Goal: Navigation & Orientation: Find specific page/section

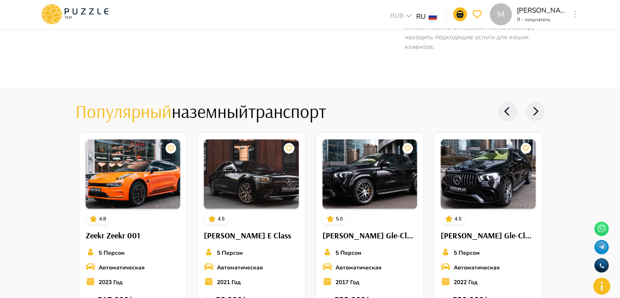
scroll to position [916, 0]
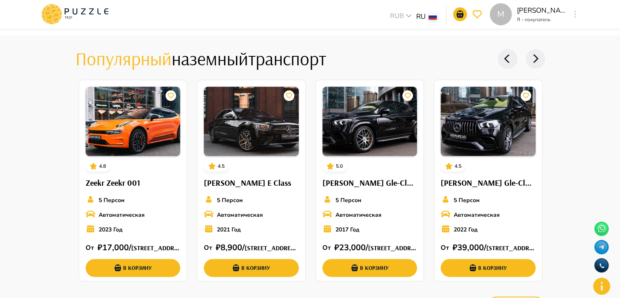
click at [537, 61] on icon at bounding box center [536, 59] width 20 height 20
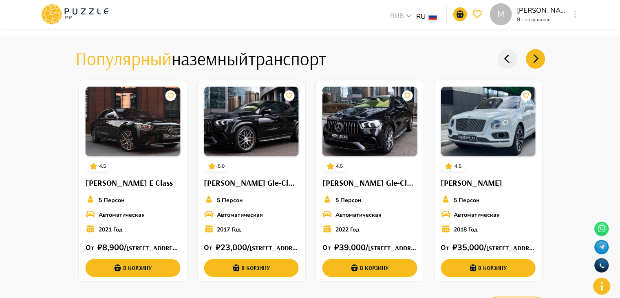
click at [537, 61] on icon at bounding box center [536, 59] width 20 height 20
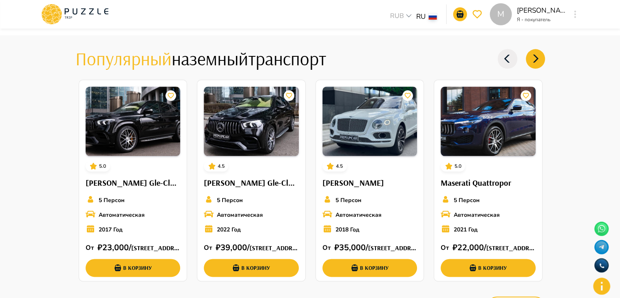
click at [542, 60] on icon at bounding box center [536, 59] width 20 height 20
click at [540, 60] on icon at bounding box center [536, 59] width 20 height 20
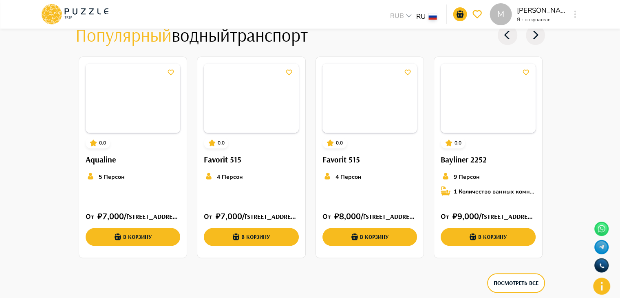
scroll to position [1224, 0]
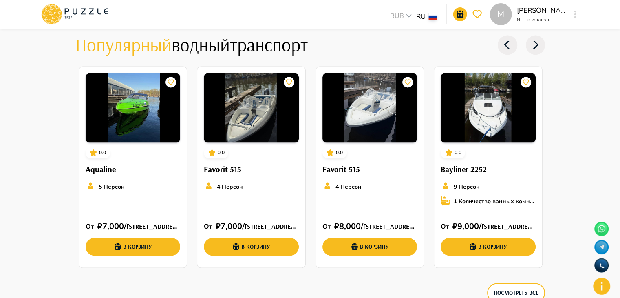
drag, startPoint x: 533, startPoint y: 55, endPoint x: 537, endPoint y: 46, distance: 10.0
click at [537, 46] on div at bounding box center [521, 44] width 47 height 23
click at [537, 46] on icon at bounding box center [536, 45] width 20 height 20
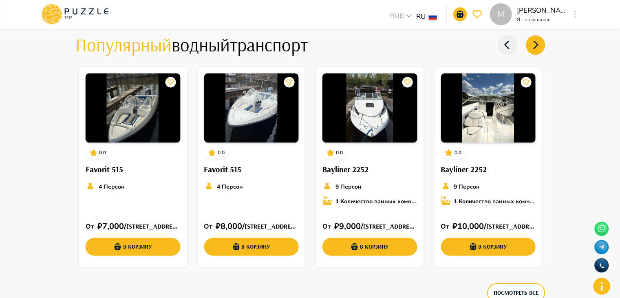
click at [537, 46] on icon at bounding box center [536, 45] width 20 height 20
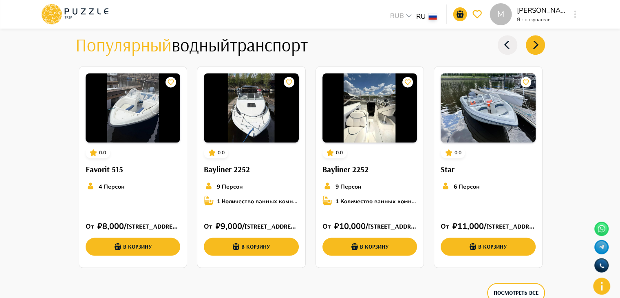
click at [537, 46] on icon at bounding box center [536, 45] width 20 height 20
click at [257, 108] on img at bounding box center [251, 107] width 95 height 69
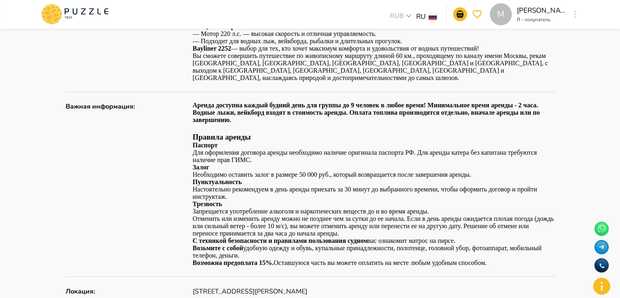
scroll to position [485, 0]
